Goal: Navigation & Orientation: Find specific page/section

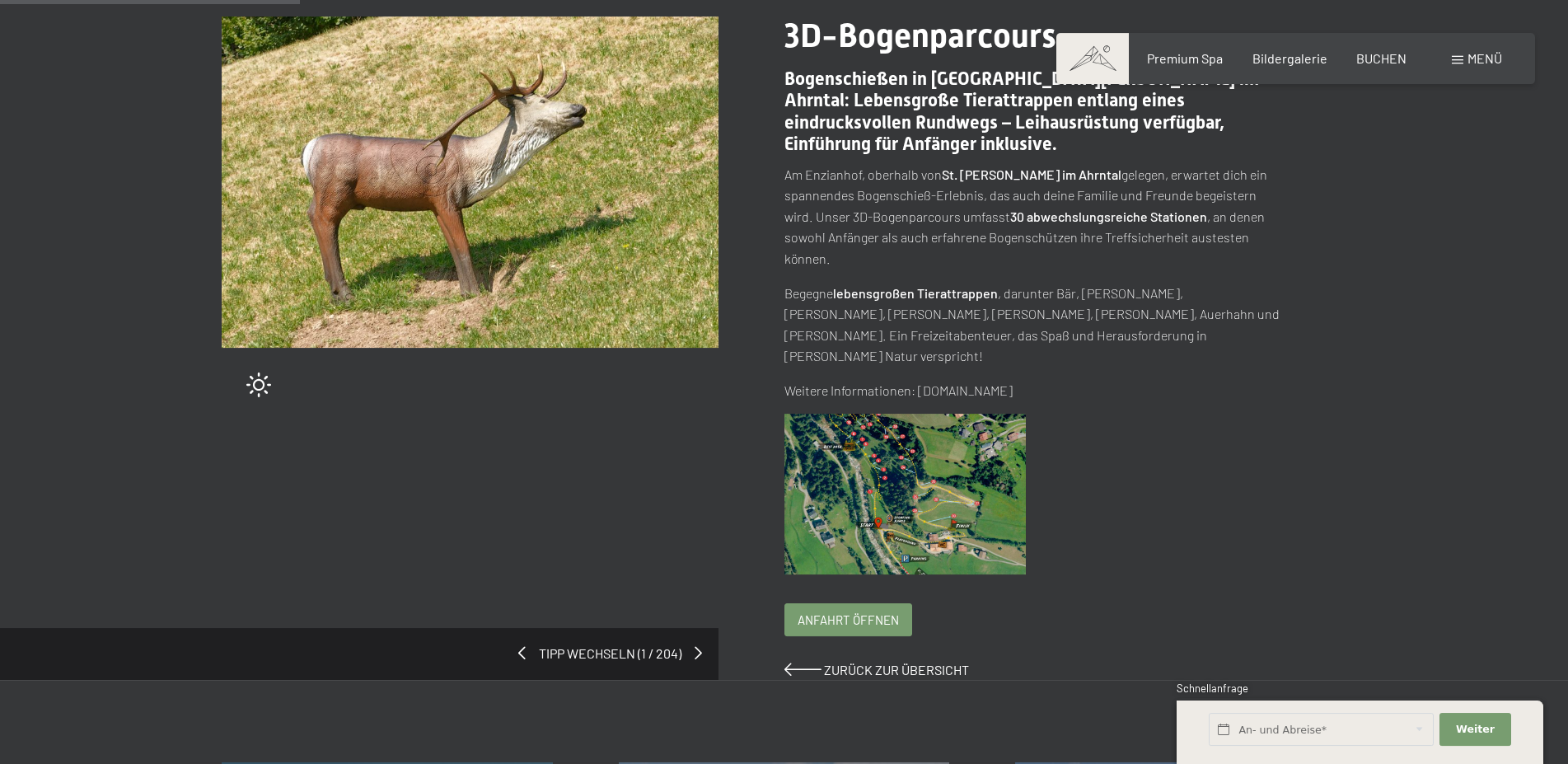
scroll to position [336, 0]
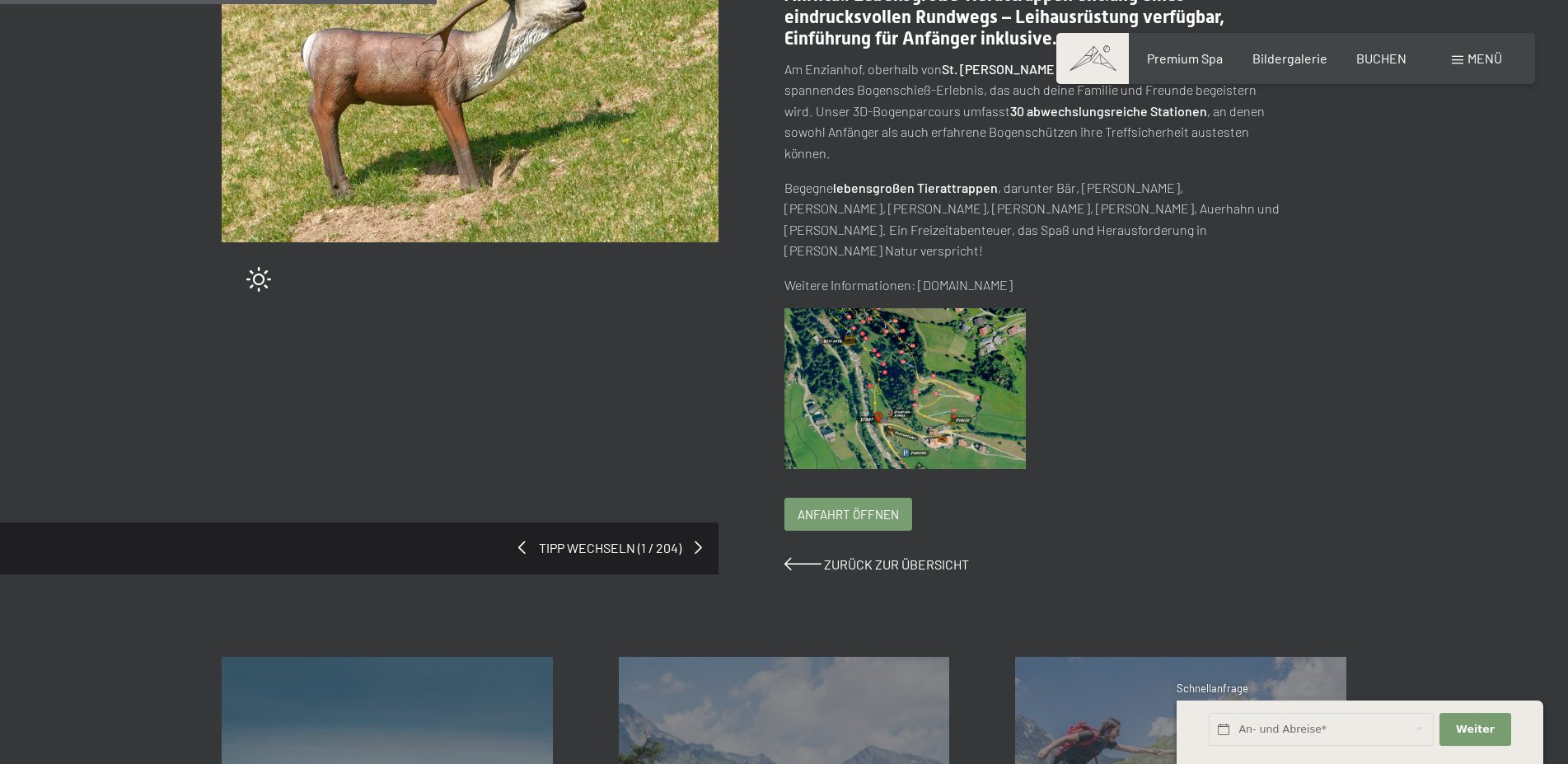
click at [926, 374] on img at bounding box center [906, 389] width 243 height 162
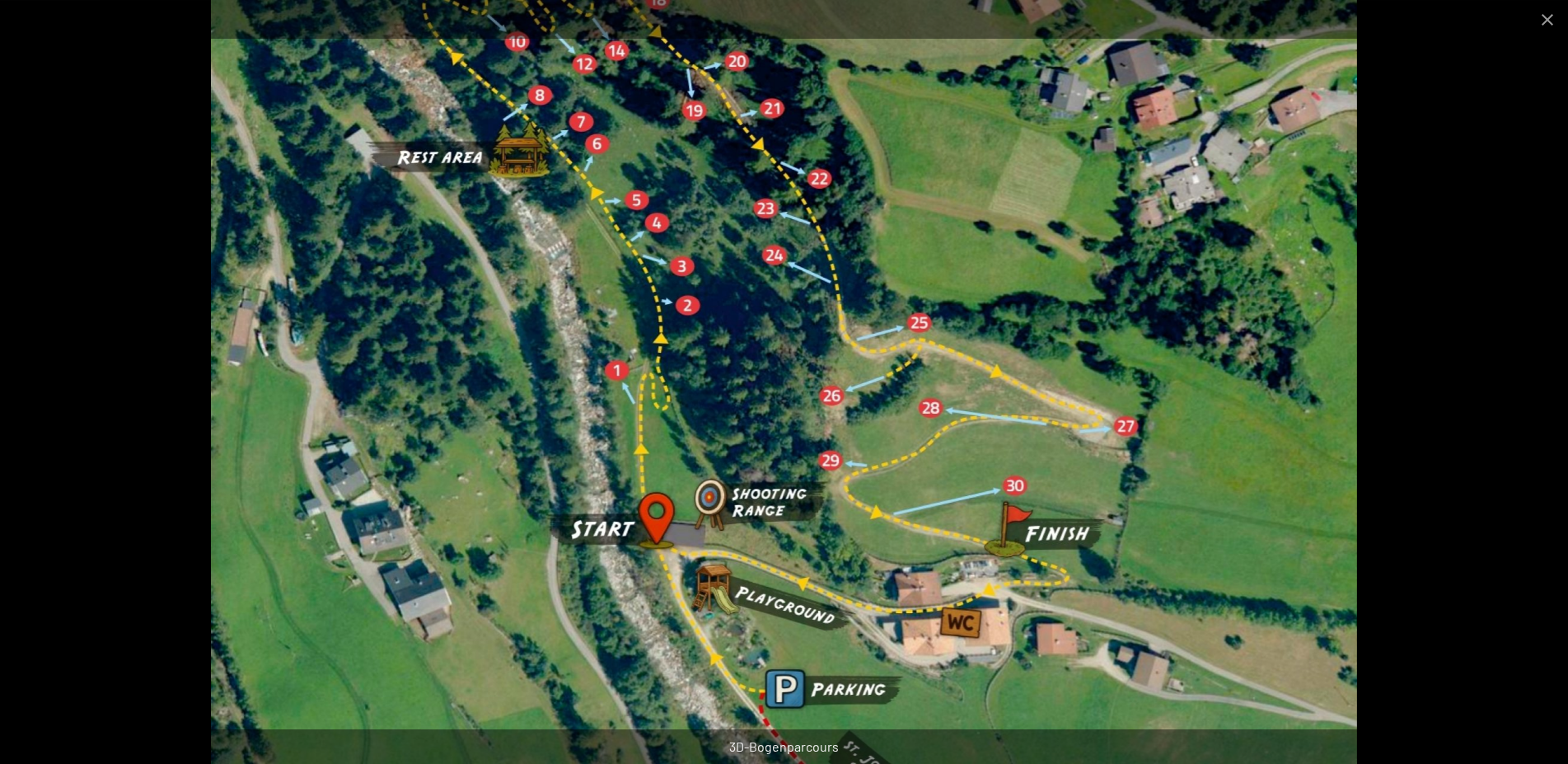
scroll to position [84, 0]
click at [1548, 18] on button "Close gallery" at bounding box center [1547, 19] width 41 height 39
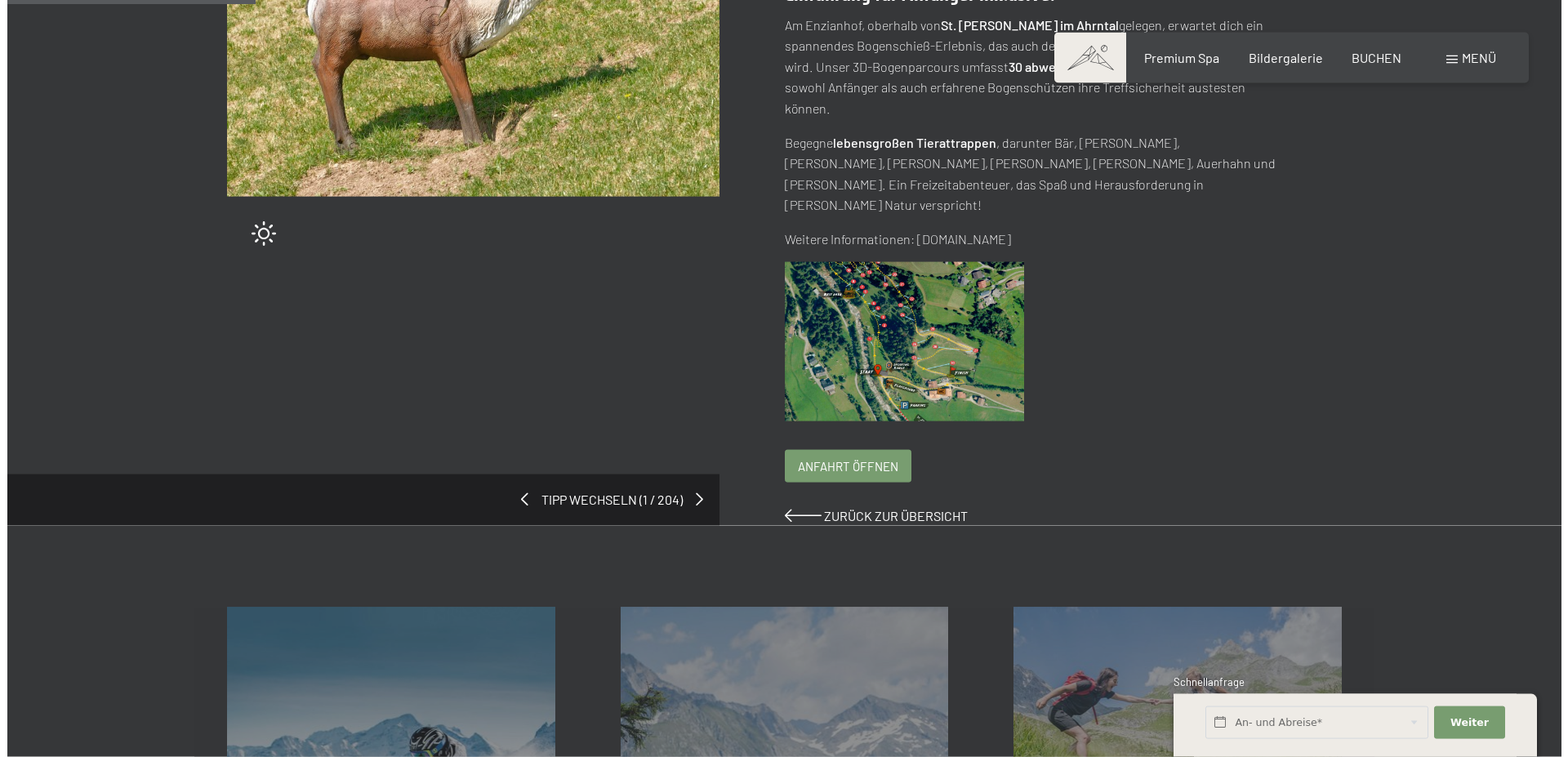
scroll to position [186, 0]
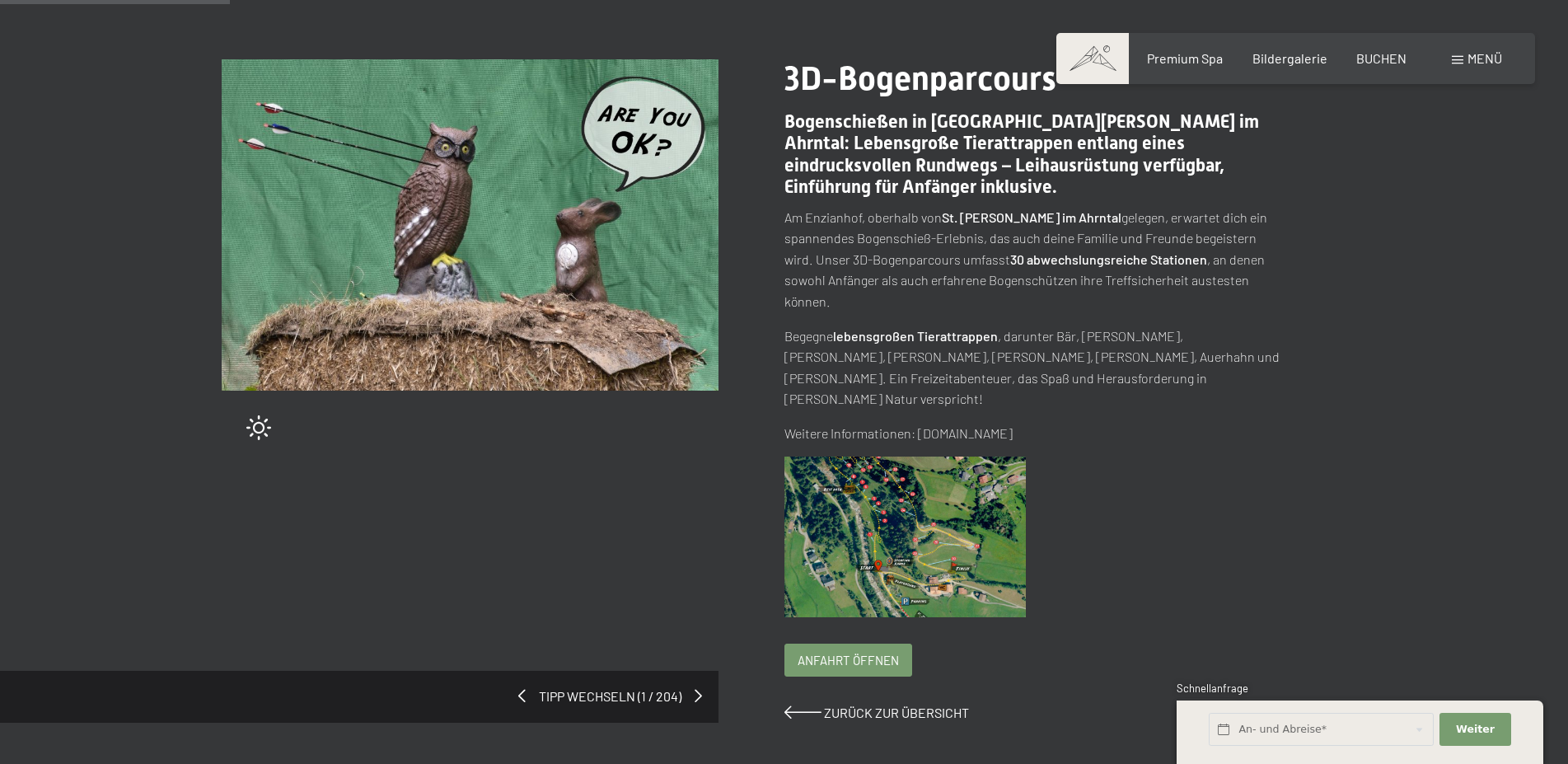
click at [848, 652] on span "Anfahrt öffnen" at bounding box center [848, 661] width 102 height 17
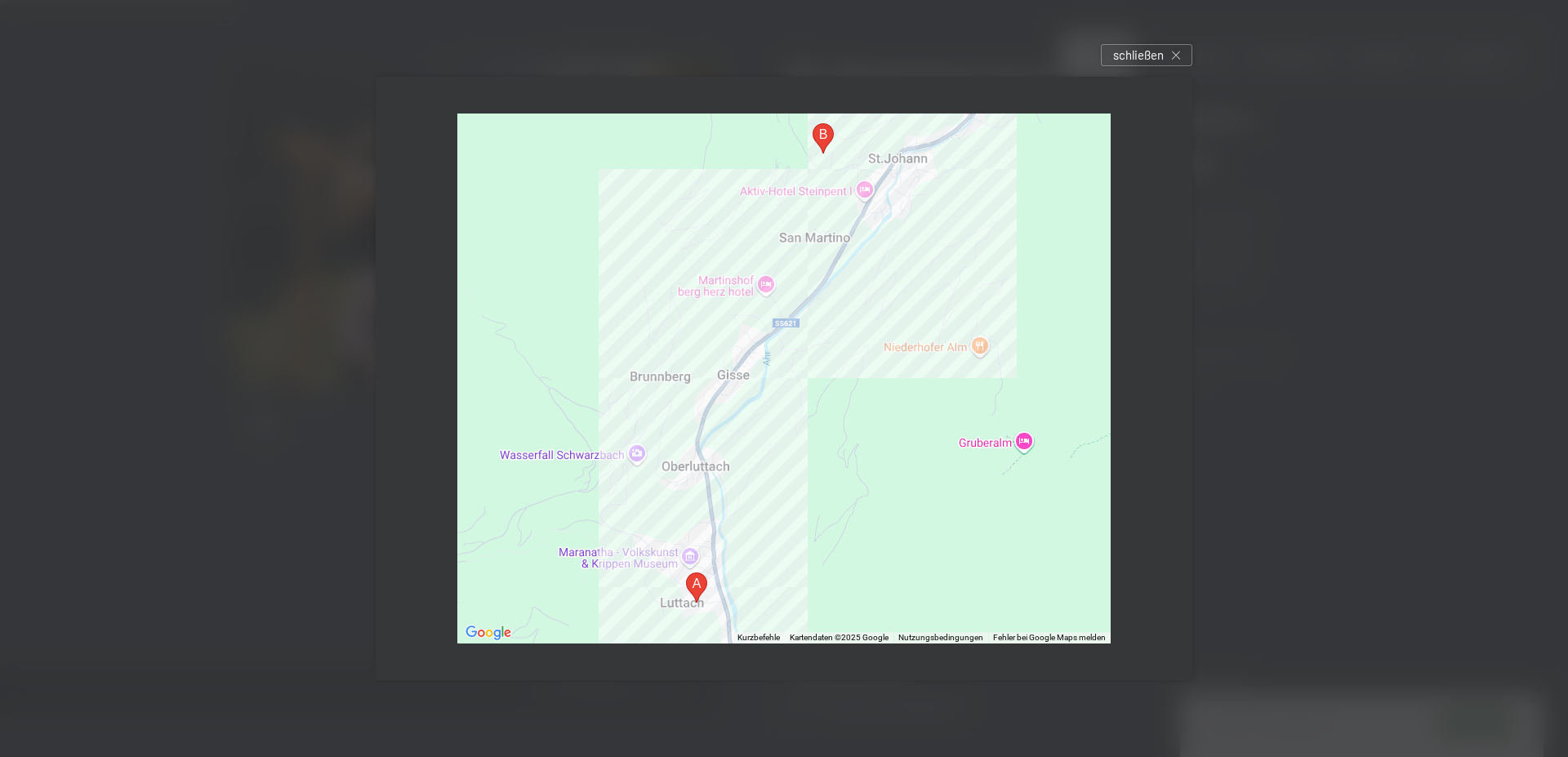
click at [686, 573] on area "Dorfstraße, 11, 39030 Luttach, Autonome Provinz Bozen - Südtirol, Italien" at bounding box center [686, 573] width 0 height 0
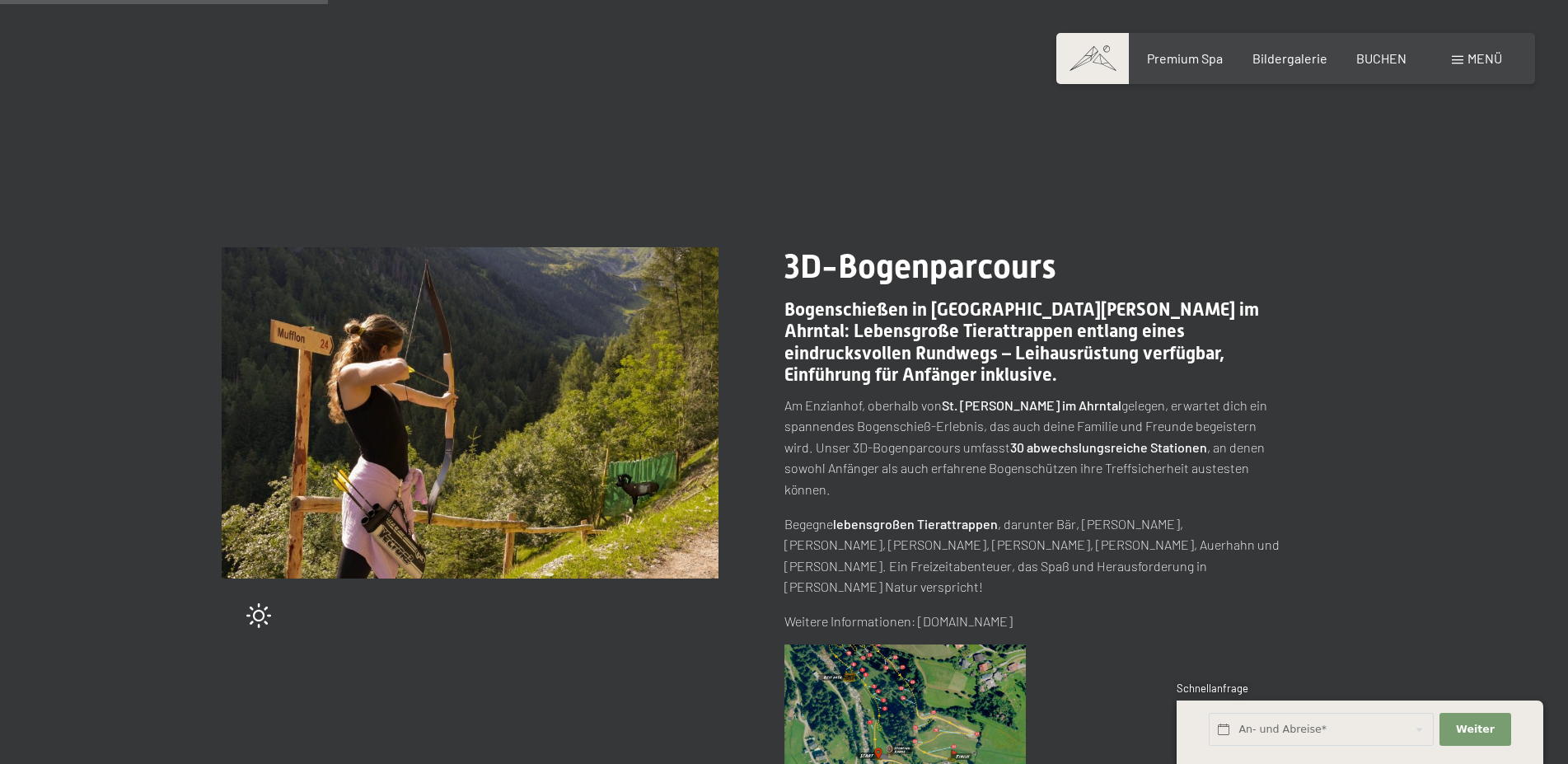
scroll to position [252, 0]
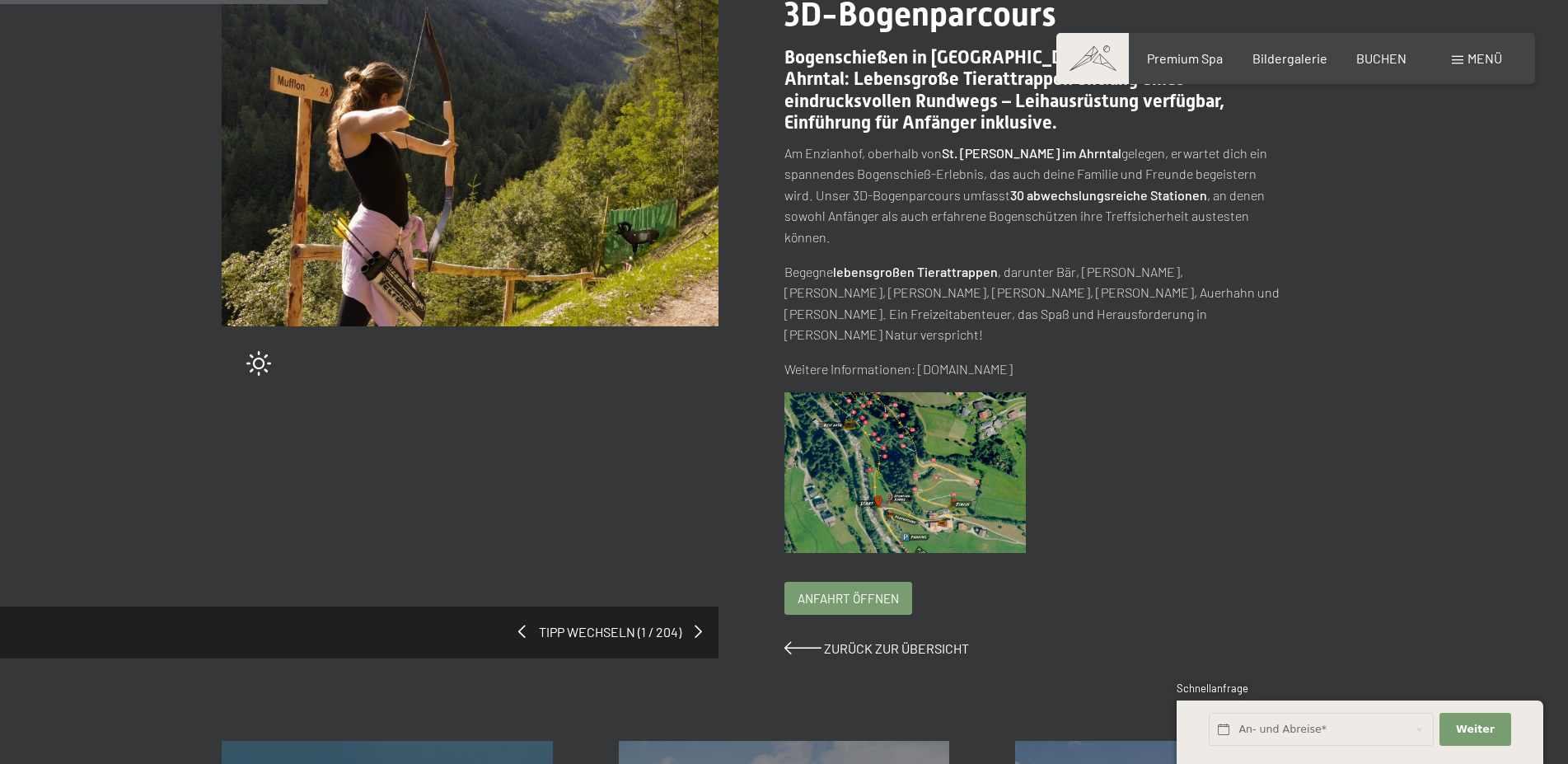
click at [925, 441] on img at bounding box center [906, 473] width 243 height 162
